Goal: Task Accomplishment & Management: Manage account settings

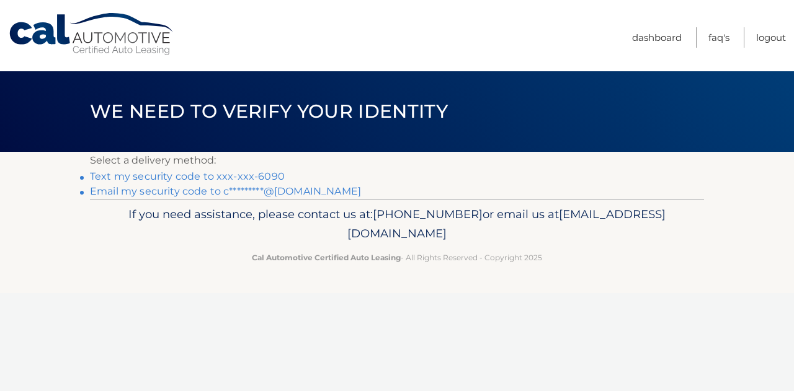
click at [262, 173] on link "Text my security code to xxx-xxx-6090" at bounding box center [187, 176] width 195 height 12
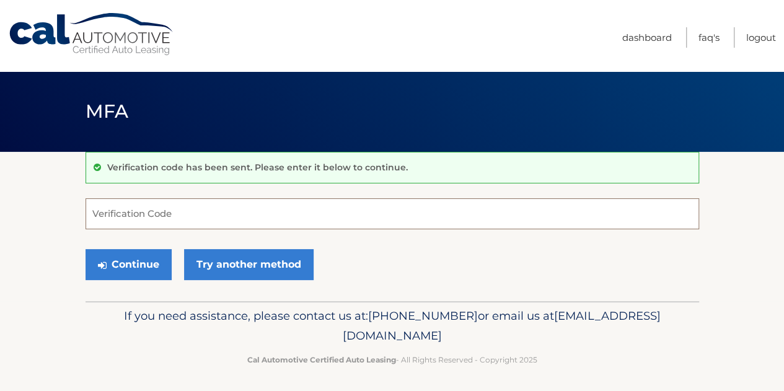
click at [236, 209] on input "Verification Code" at bounding box center [393, 213] width 614 height 31
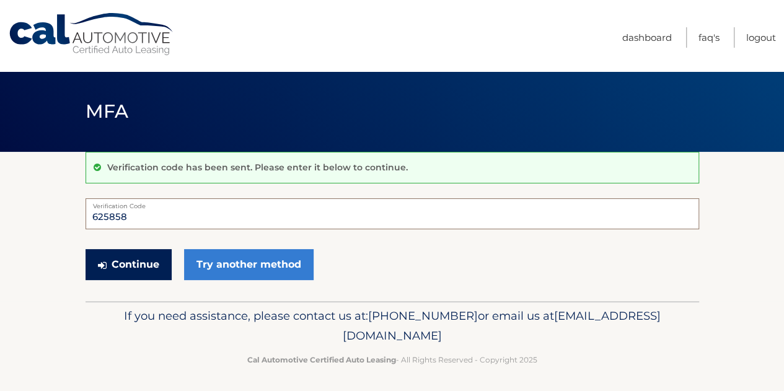
type input "625858"
click at [133, 266] on button "Continue" at bounding box center [129, 264] width 86 height 31
